Goal: Task Accomplishment & Management: Manage account settings

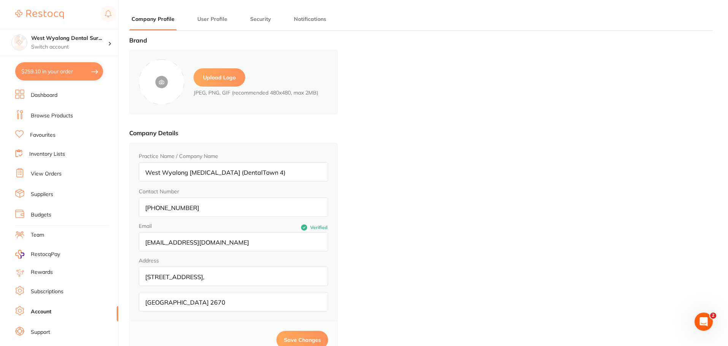
scroll to position [13, 0]
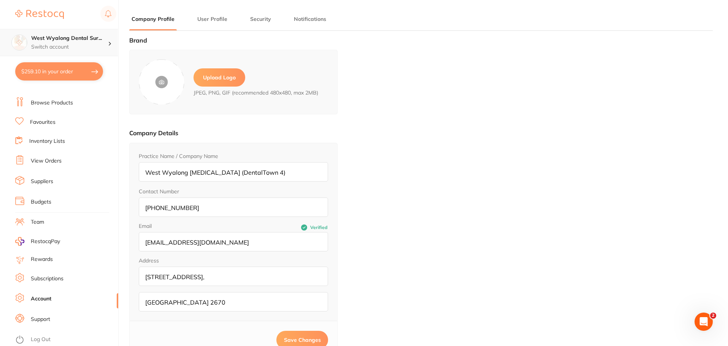
click at [62, 36] on h4 "West Wyalong Dental Sur..." at bounding box center [69, 39] width 77 height 8
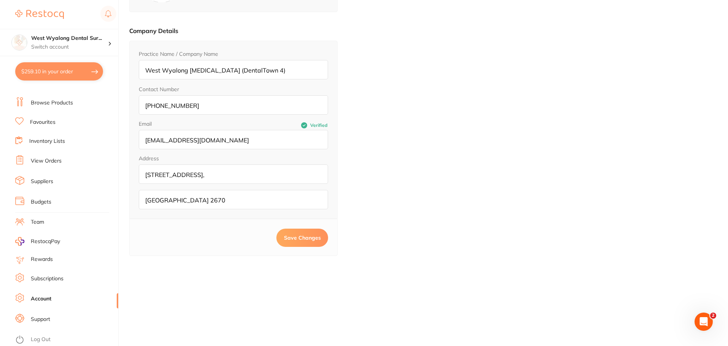
click at [47, 314] on li "Support" at bounding box center [66, 319] width 103 height 11
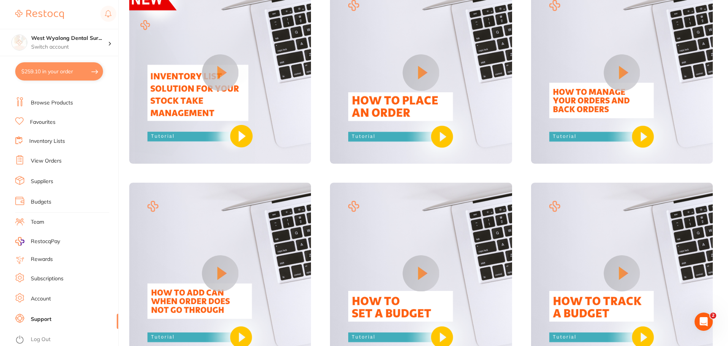
scroll to position [152, 0]
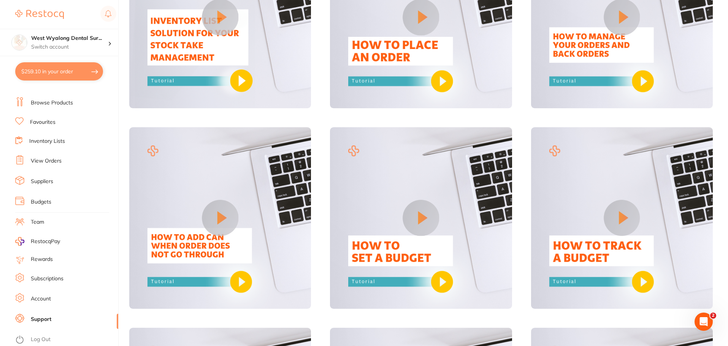
click at [48, 324] on li "Support" at bounding box center [66, 319] width 103 height 11
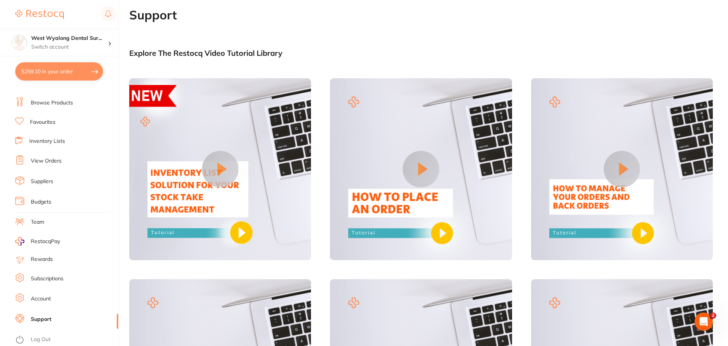
click at [49, 301] on link "Account" at bounding box center [41, 299] width 20 height 8
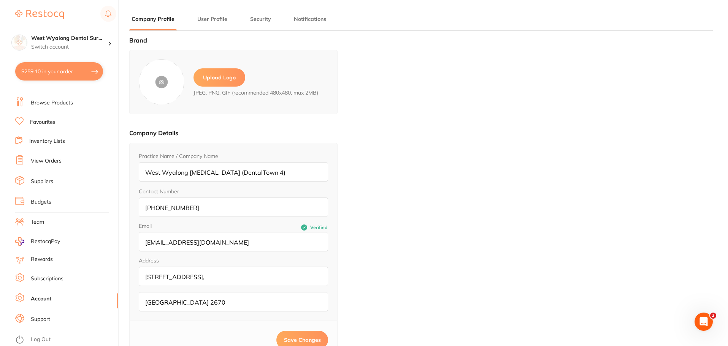
type input "[PERSON_NAME]"
type input "[EMAIL_ADDRESS][DOMAIN_NAME]"
click at [46, 281] on link "Subscriptions" at bounding box center [47, 279] width 33 height 8
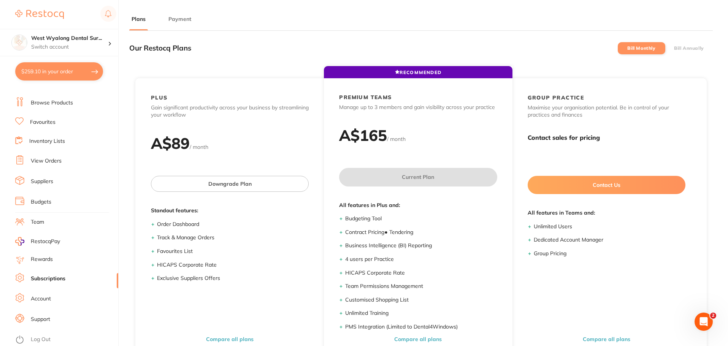
click at [37, 261] on link "Rewards" at bounding box center [42, 260] width 22 height 8
click at [35, 223] on link "Team" at bounding box center [37, 222] width 13 height 8
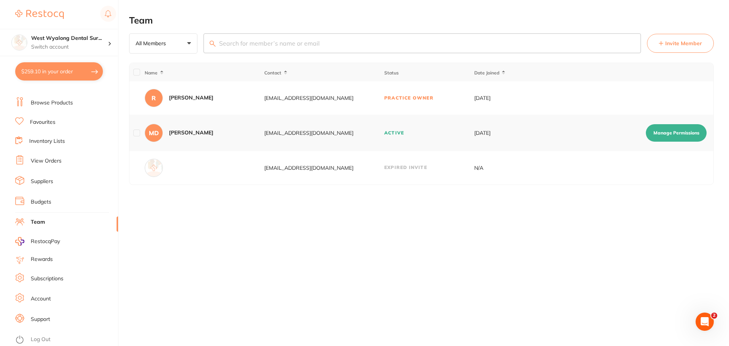
click at [32, 199] on link "Budgets" at bounding box center [41, 202] width 21 height 8
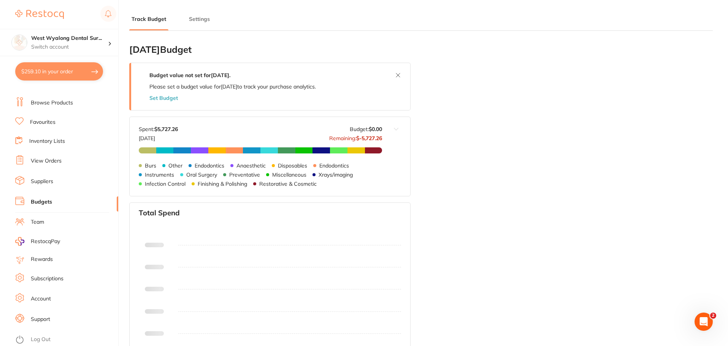
type input "8.0"
click at [45, 181] on link "Suppliers" at bounding box center [42, 182] width 22 height 8
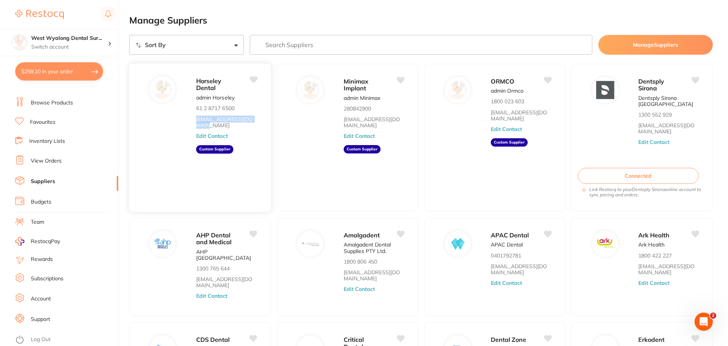
drag, startPoint x: 258, startPoint y: 119, endPoint x: 193, endPoint y: 122, distance: 64.7
click at [193, 122] on div "Horseley Dental admin Horseley 61 2 8717 6500 [EMAIL_ADDRESS][DOMAIN_NAME] Edit…" at bounding box center [199, 137] width 142 height 149
